Goal: Task Accomplishment & Management: Complete application form

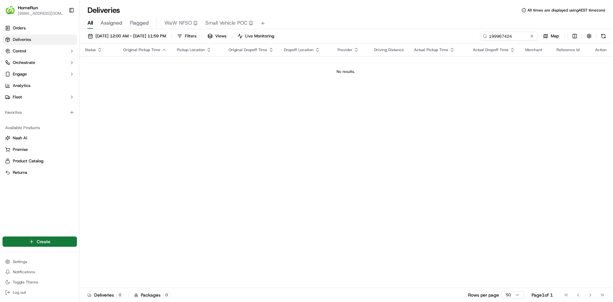
click at [45, 240] on html "HomeRun [EMAIL_ADDRESS][DOMAIN_NAME] Toggle Sidebar Orders Deliveries Control O…" at bounding box center [306, 151] width 613 height 302
click at [102, 255] on link "Delivery" at bounding box center [115, 253] width 71 height 11
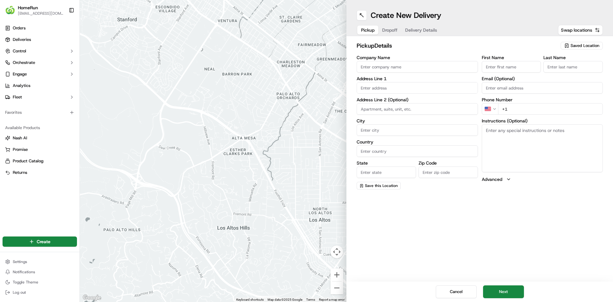
click at [577, 46] on span "Saved Location" at bounding box center [585, 46] width 29 height 6
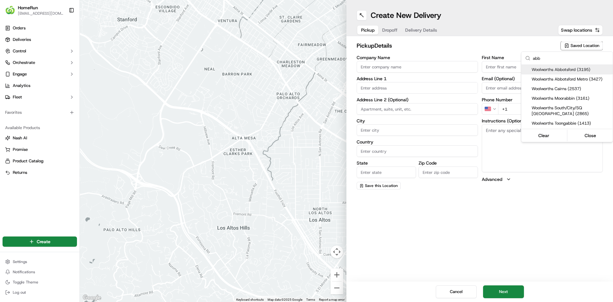
type input "abb"
click at [561, 70] on span "Woolworths Abbotsford (3195)" at bounding box center [571, 70] width 79 height 6
type input "Woolworths [GEOGRAPHIC_DATA]"
type input "[STREET_ADDRESS]"
type input "[GEOGRAPHIC_DATA]"
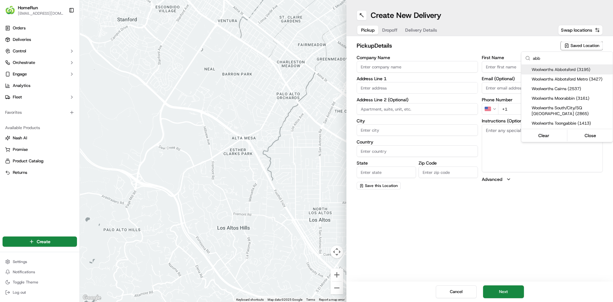
type input "AU"
type input "VIC"
type input "3067"
type input "Online"
type input "Team"
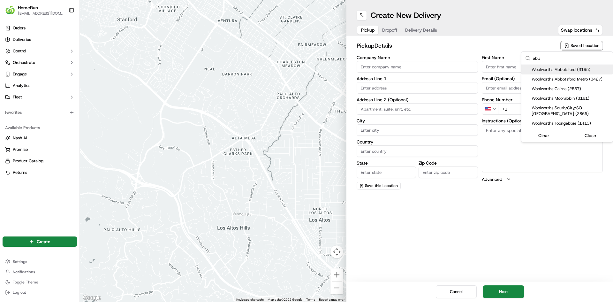
type input "[PHONE_NUMBER]"
type textarea "Collect In-Store at Service Desk. Scan Delivery Partner QR Code Poster to confi…"
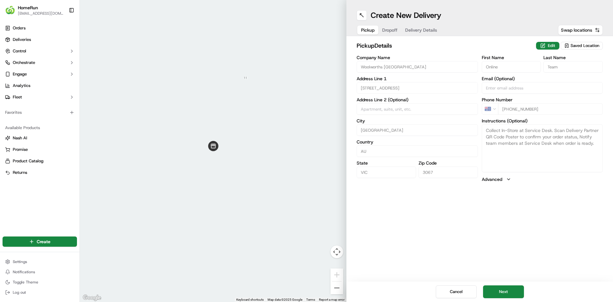
click at [506, 291] on html "HomeRun [EMAIL_ADDRESS][DOMAIN_NAME] Toggle Sidebar Orders Deliveries Control O…" at bounding box center [306, 151] width 613 height 302
click at [503, 293] on button "Next" at bounding box center [503, 291] width 41 height 13
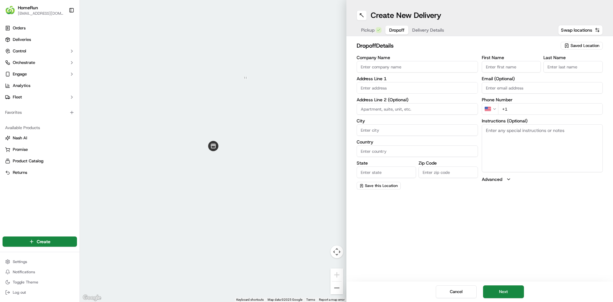
paste input "[PERSON_NAME]"
click at [503, 69] on input "[PERSON_NAME]" at bounding box center [511, 66] width 59 height 11
type input "[PERSON_NAME]"
click at [566, 67] on input "Last Name" at bounding box center [573, 66] width 59 height 11
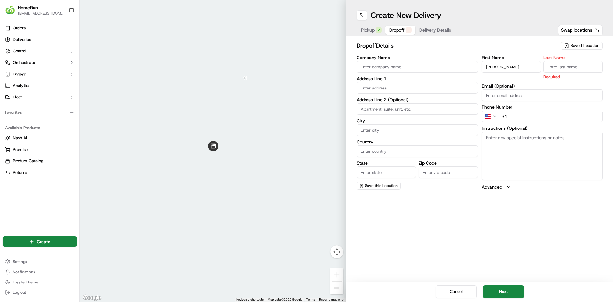
paste input "[PERSON_NAME]"
type input "[PERSON_NAME]"
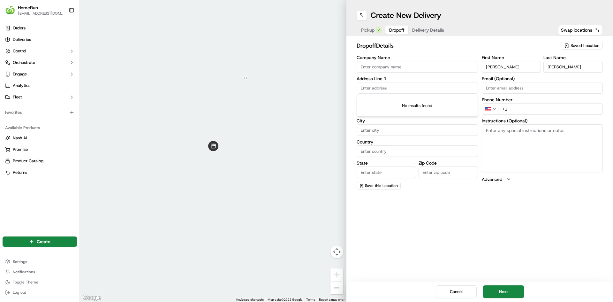
paste input "Gate U 3 [STREET_ADDRESS]"
click at [364, 88] on input "Gate U 3 [STREET_ADDRESS]" at bounding box center [417, 87] width 121 height 11
click at [402, 103] on div "[STREET_ADDRESS]" at bounding box center [417, 101] width 118 height 10
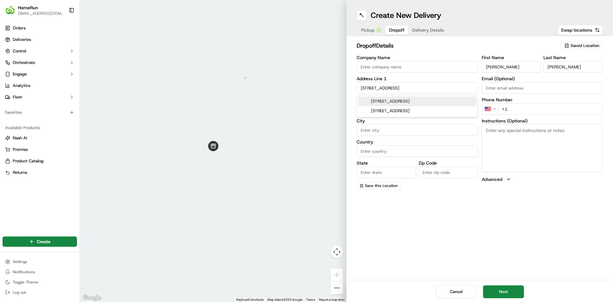
type input "[STREET_ADDRESS]"
type input "Unit 3"
type input "Collingwood"
type input "[GEOGRAPHIC_DATA]"
type input "VIC"
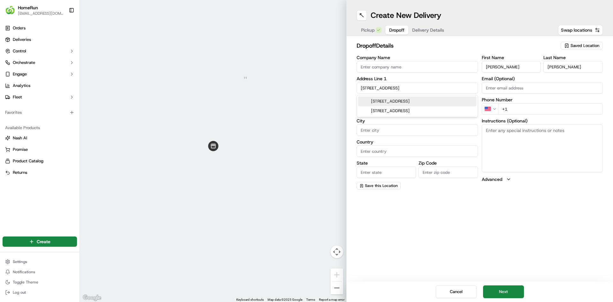
type input "3066"
type input "[STREET_ADDRESS]"
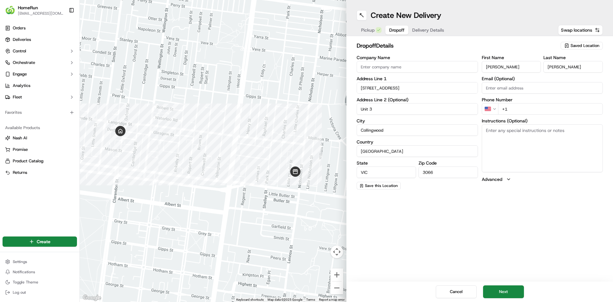
click at [494, 106] on html "HomeRun [EMAIL_ADDRESS][DOMAIN_NAME] Toggle Sidebar Orders Deliveries Control O…" at bounding box center [306, 151] width 613 height 302
click at [523, 112] on input "+61" at bounding box center [550, 108] width 105 height 11
paste input "0406 891 129"
type input "[PHONE_NUMBER]"
click at [502, 144] on textarea "Instructions (Optional)" at bounding box center [542, 148] width 121 height 48
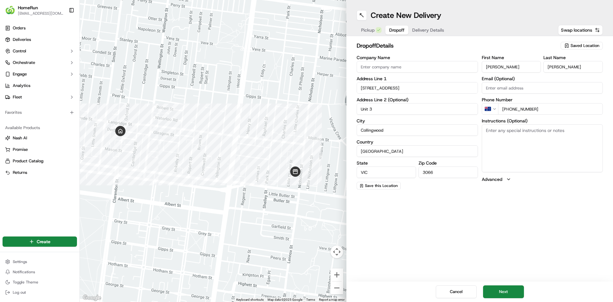
click at [526, 142] on textarea "Instructions (Optional)" at bounding box center [542, 148] width 121 height 48
click at [515, 151] on textarea "Instructions (Optional)" at bounding box center [542, 148] width 121 height 48
paste textarea "[STREET_ADDRESS] is the 3rd gate to the left of the main building entrance."
type textarea "[STREET_ADDRESS] is the 3rd gate to the left of the main building entrance."
click at [504, 289] on button "Next" at bounding box center [503, 291] width 41 height 13
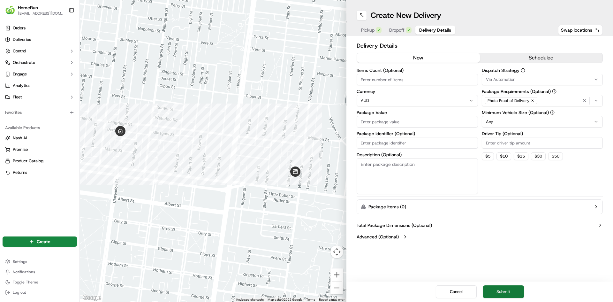
click at [508, 293] on button "Submit" at bounding box center [503, 291] width 41 height 13
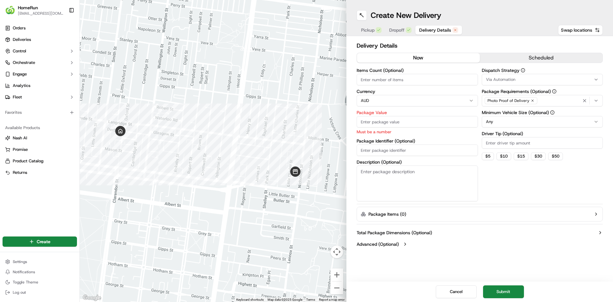
click at [396, 79] on input "Items Count (Optional)" at bounding box center [417, 79] width 121 height 11
click at [381, 101] on html "HomeRun [EMAIL_ADDRESS][DOMAIN_NAME] Toggle Sidebar Orders Deliveries Control O…" at bounding box center [306, 151] width 613 height 302
click at [379, 121] on input "Package Value" at bounding box center [417, 121] width 121 height 11
type input "138.14"
click at [381, 149] on div "Items Count (Optional) Currency AUD Package Value 138.14 Must be a number Packa…" at bounding box center [417, 134] width 121 height 133
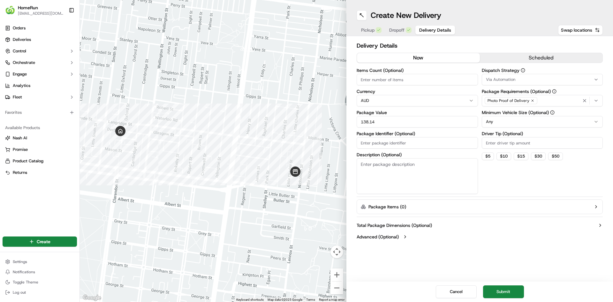
click at [380, 141] on input "Package Identifier (Optional)" at bounding box center [417, 142] width 121 height 11
paste input "270037798"
type input "270037798'"
click at [406, 168] on textarea "Description (Optional)" at bounding box center [417, 176] width 121 height 36
type textarea "Groceries"
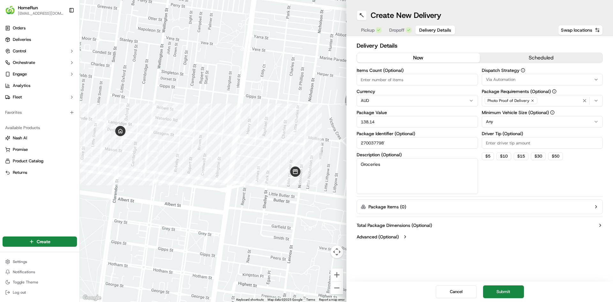
click at [415, 194] on div "Delivery Details now scheduled Items Count (Optional) Currency AUD Package Valu…" at bounding box center [480, 141] width 246 height 201
click at [508, 180] on div "Dispatch Strategy Via Automation Package Requirements (Optional) Photo Proof of…" at bounding box center [542, 131] width 121 height 126
click at [531, 183] on div "Dispatch Strategy Via Automation Package Requirements (Optional) Photo Proof of…" at bounding box center [542, 131] width 121 height 126
drag, startPoint x: 504, startPoint y: 289, endPoint x: 577, endPoint y: 137, distance: 169.3
click at [578, 141] on div "Create New Delivery Pickup Dropoff Delivery Details Swap locations Delivery Det…" at bounding box center [480, 151] width 267 height 302
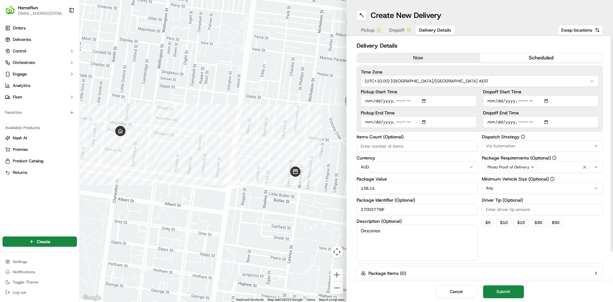
click at [542, 56] on button "scheduled" at bounding box center [541, 58] width 123 height 10
click at [367, 100] on input "Pickup Start Time" at bounding box center [419, 100] width 116 height 11
type input "[DATE]T13:30"
click at [490, 100] on input "Dropoff Start Time" at bounding box center [541, 100] width 116 height 11
type input "[DATE]T13:35"
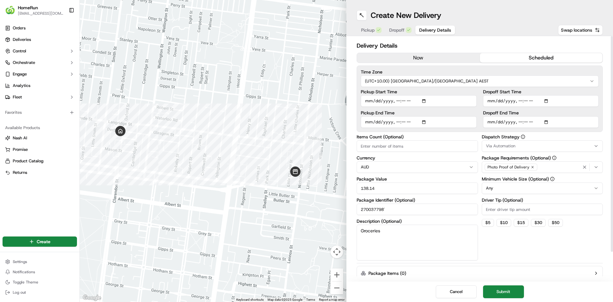
click at [493, 124] on input "Dropoff End Time" at bounding box center [541, 121] width 116 height 11
type input "[DATE]T13:45"
click at [508, 296] on button "Submit" at bounding box center [503, 291] width 41 height 13
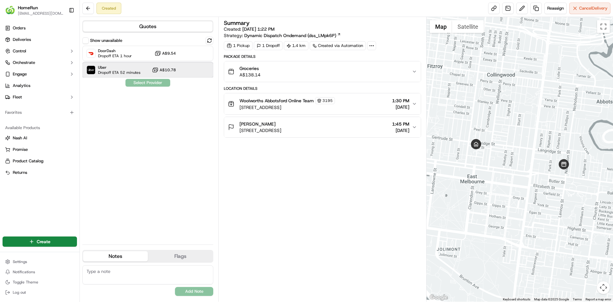
drag, startPoint x: 118, startPoint y: 70, endPoint x: 122, endPoint y: 71, distance: 4.9
click at [118, 70] on span "Uber" at bounding box center [119, 67] width 42 height 5
click at [157, 81] on button "Assign Provider" at bounding box center [147, 83] width 45 height 8
